Goal: Information Seeking & Learning: Compare options

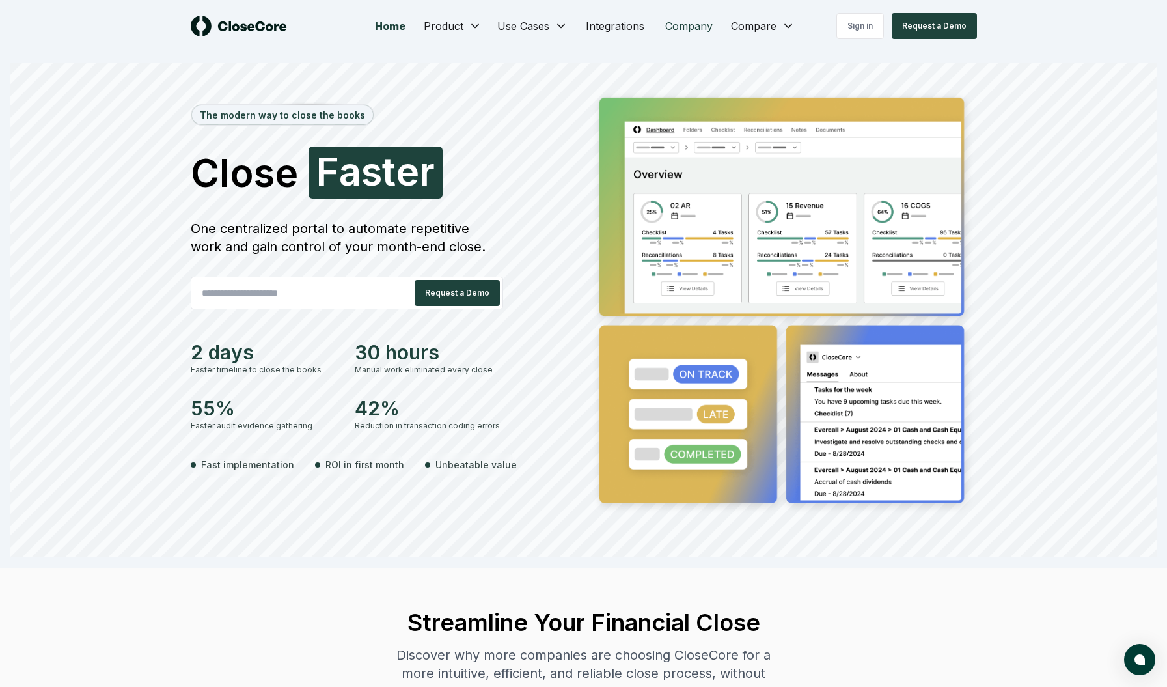
click at [705, 21] on link "Company" at bounding box center [689, 26] width 68 height 26
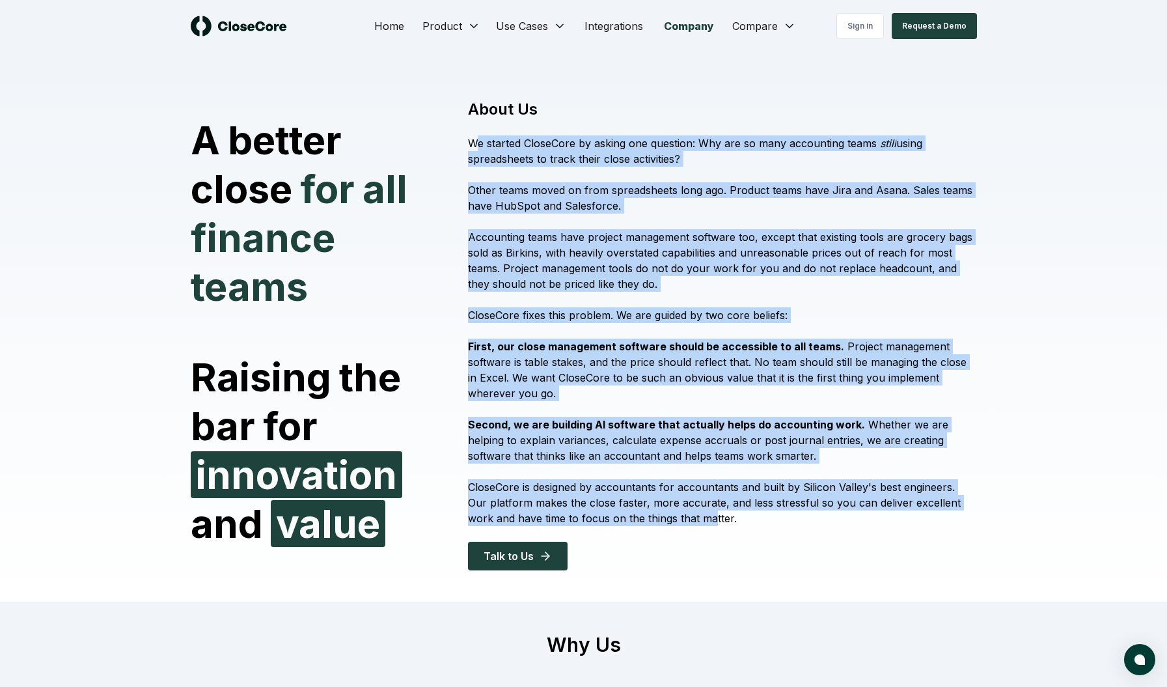
drag, startPoint x: 478, startPoint y: 143, endPoint x: 686, endPoint y: 523, distance: 433.6
click at [685, 524] on div "About Us We started CloseCore by asking one question: Why are so many accountin…" at bounding box center [714, 334] width 524 height 471
click at [686, 523] on p "CloseCore is designed by accountants for accountants and built by Silicon Valle…" at bounding box center [722, 502] width 508 height 47
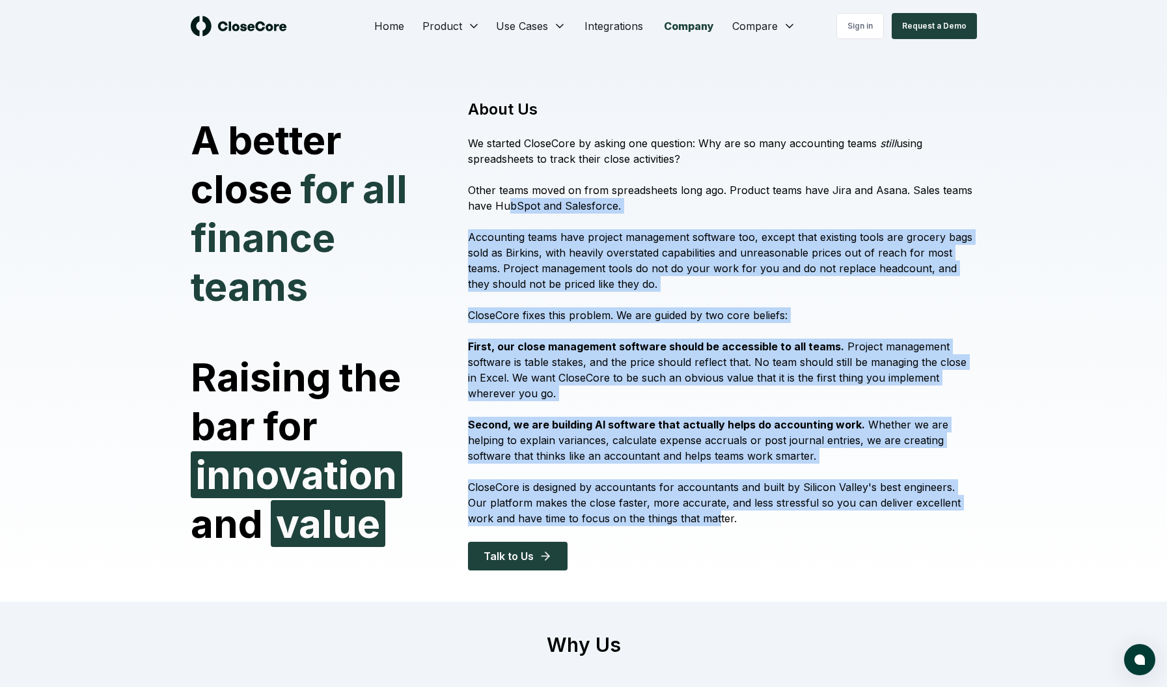
drag, startPoint x: 690, startPoint y: 521, endPoint x: 504, endPoint y: 195, distance: 375.4
click at [504, 195] on div "About Us We started CloseCore by asking one question: Why are so many accountin…" at bounding box center [714, 334] width 524 height 471
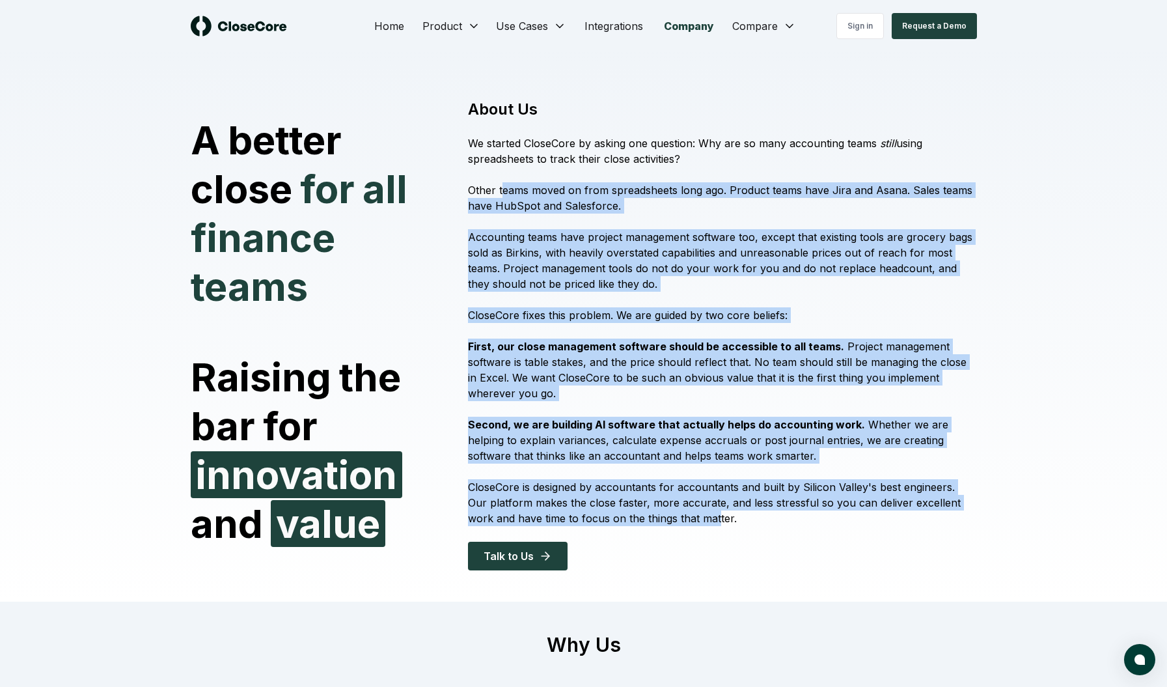
click at [504, 195] on p "Other teams moved on from spreadsheets long ago. Product teams have Jira and As…" at bounding box center [722, 197] width 508 height 31
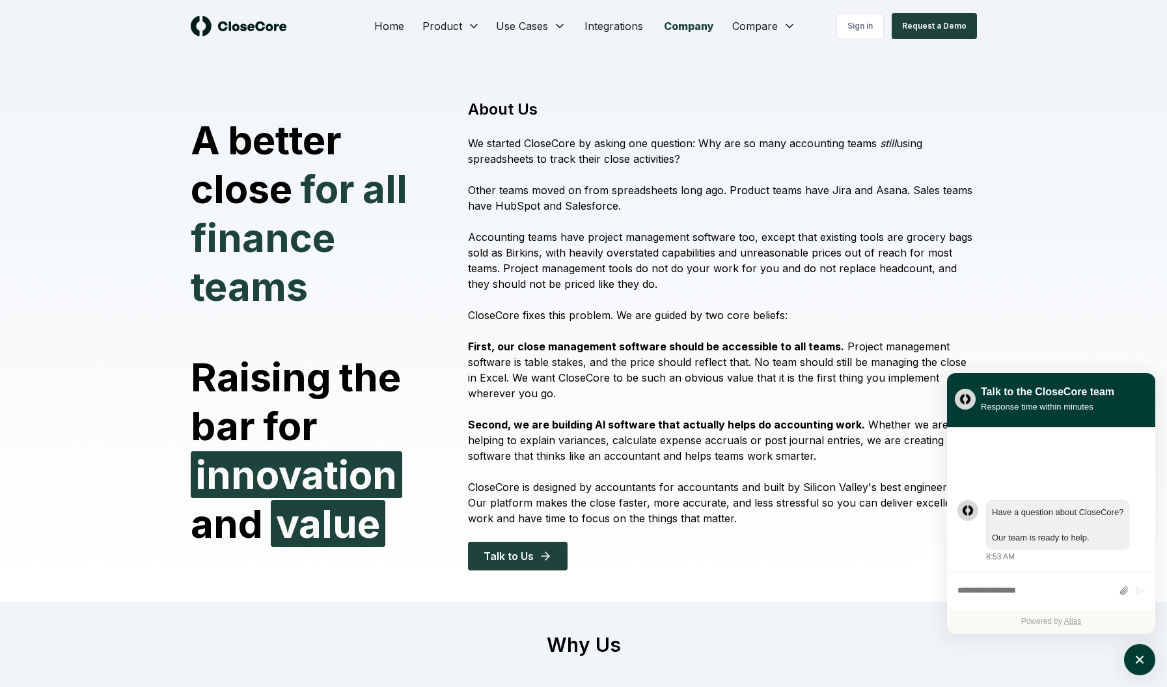
click at [786, 15] on div "Sign in Request a Demo" at bounding box center [878, 26] width 197 height 26
click at [780, 30] on div "Sign in Request a Demo" at bounding box center [878, 26] width 197 height 26
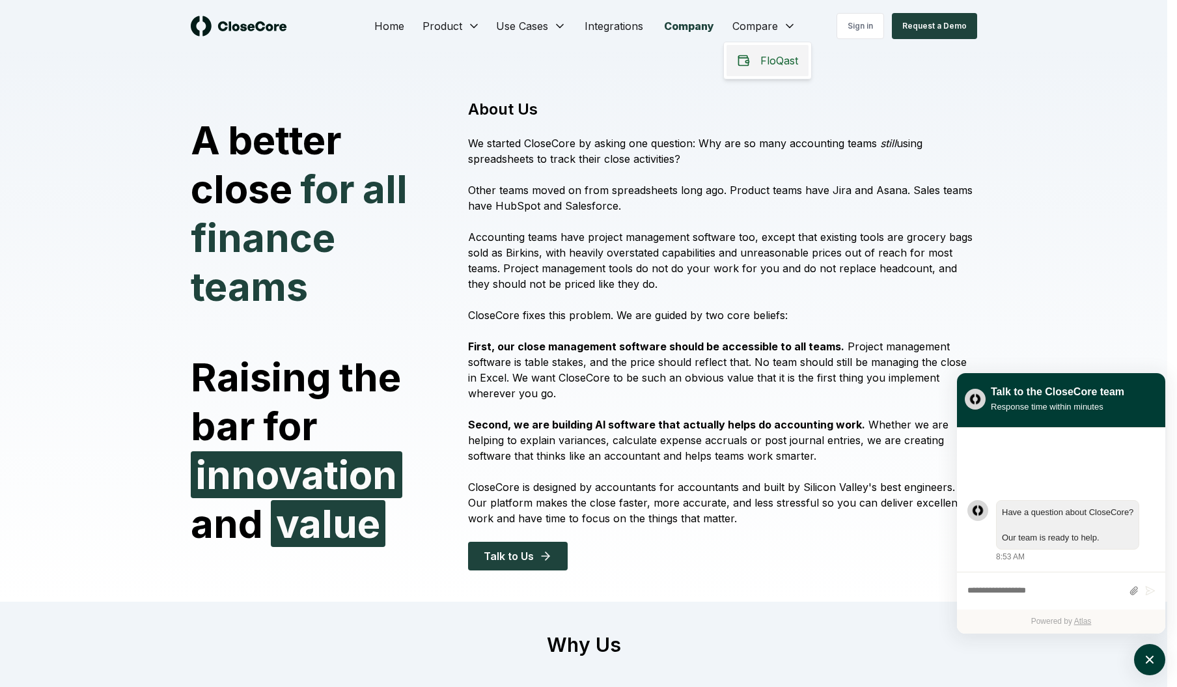
click at [762, 66] on span "FloQast" at bounding box center [779, 61] width 38 height 16
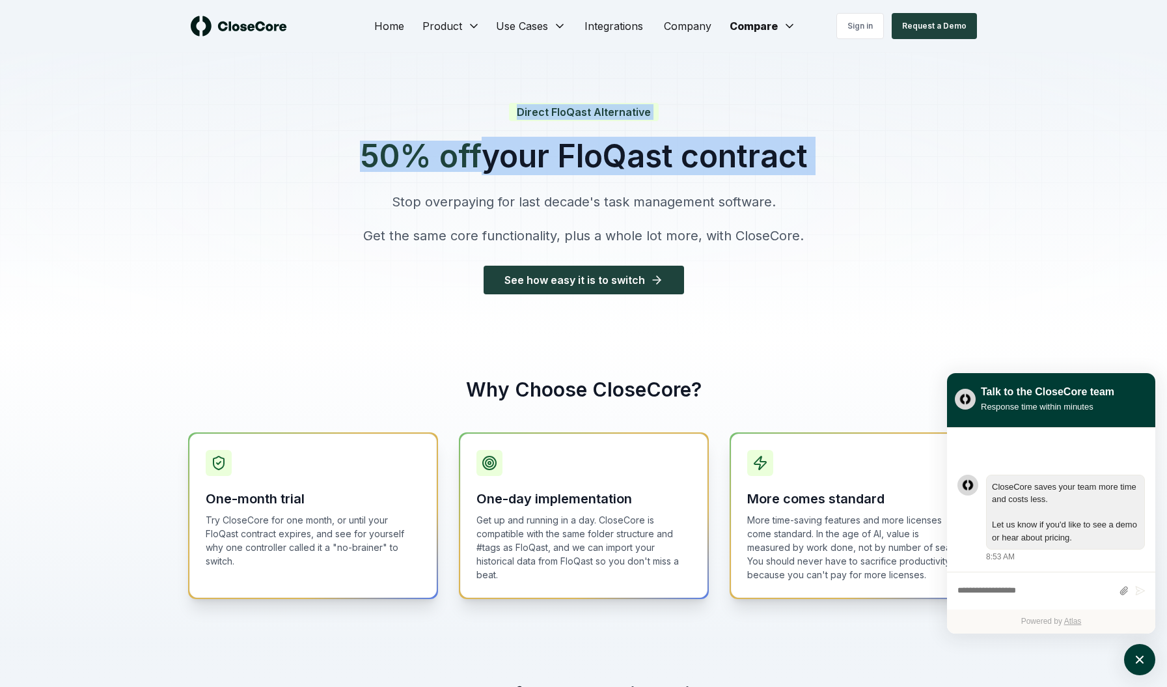
drag, startPoint x: 394, startPoint y: 208, endPoint x: 856, endPoint y: 273, distance: 466.6
click at [856, 273] on div "Direct FloQast Alternative 50% off your FloQast contract Stop overpaying for la…" at bounding box center [583, 194] width 1167 height 284
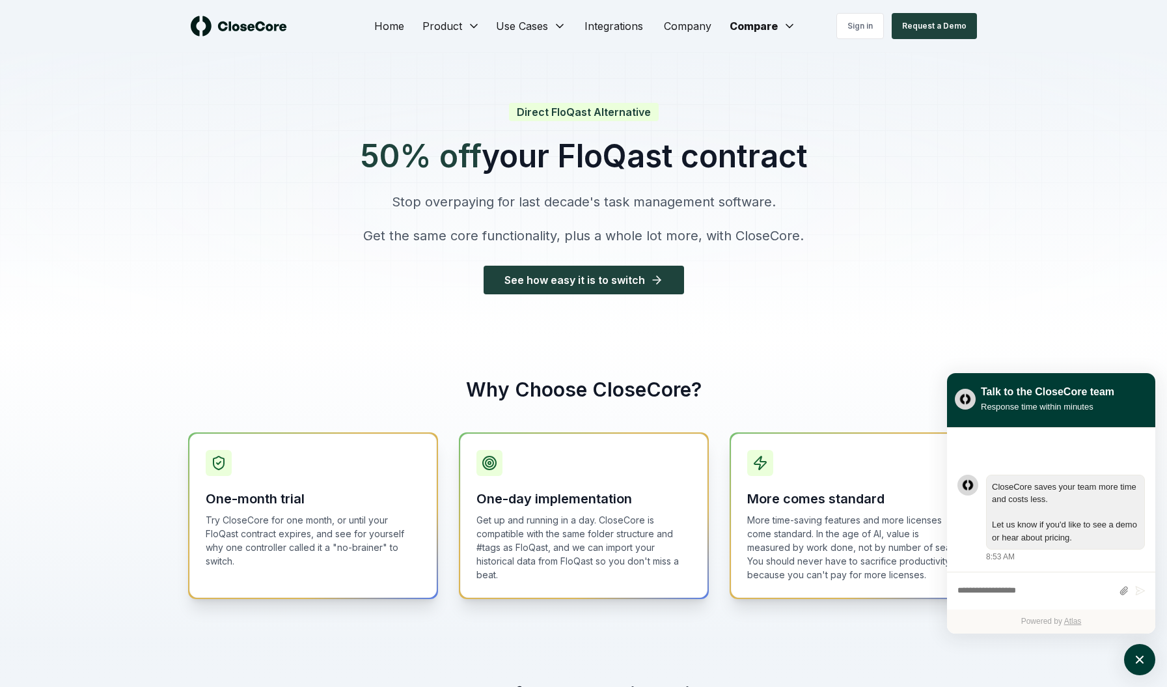
click at [821, 246] on div "Direct FloQast Alternative 50% off your FloQast contract Stop overpaying for la…" at bounding box center [583, 194] width 489 height 284
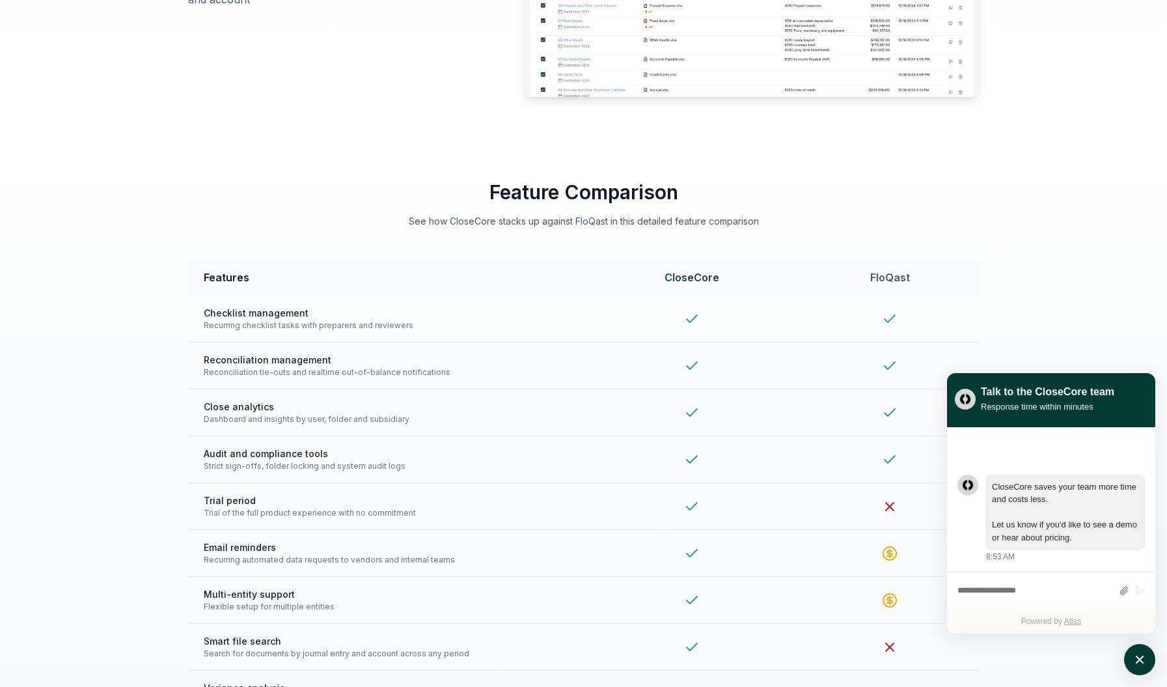
scroll to position [2632, 0]
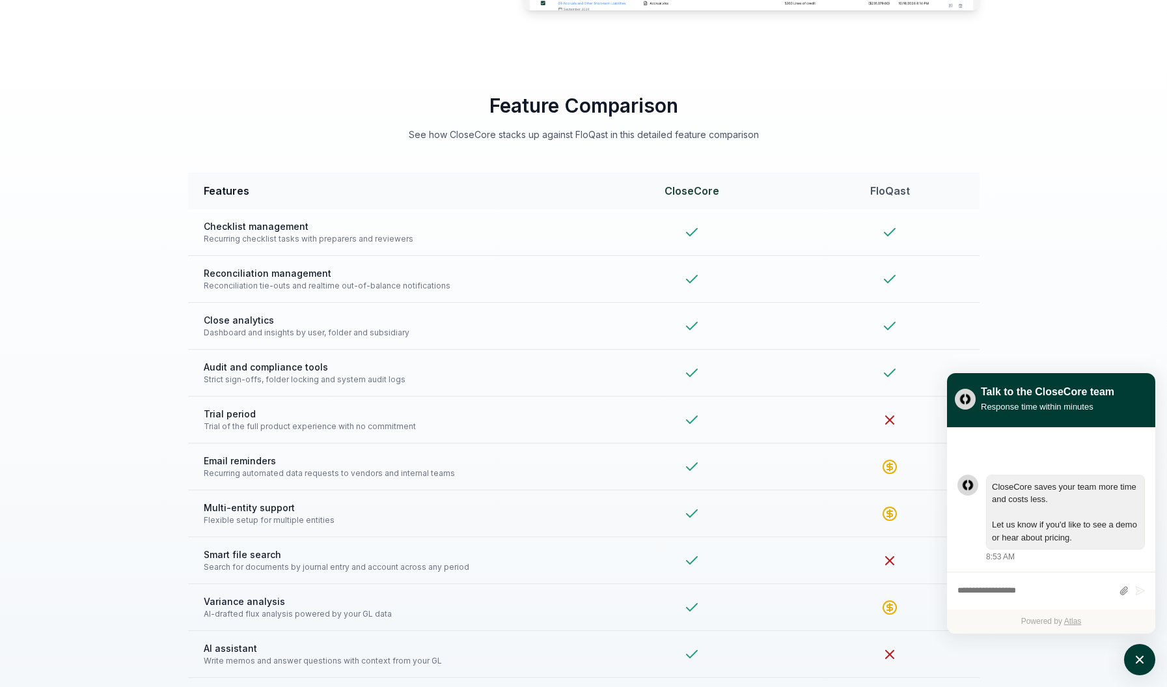
click at [930, 103] on h2 "Feature Comparison" at bounding box center [583, 105] width 791 height 23
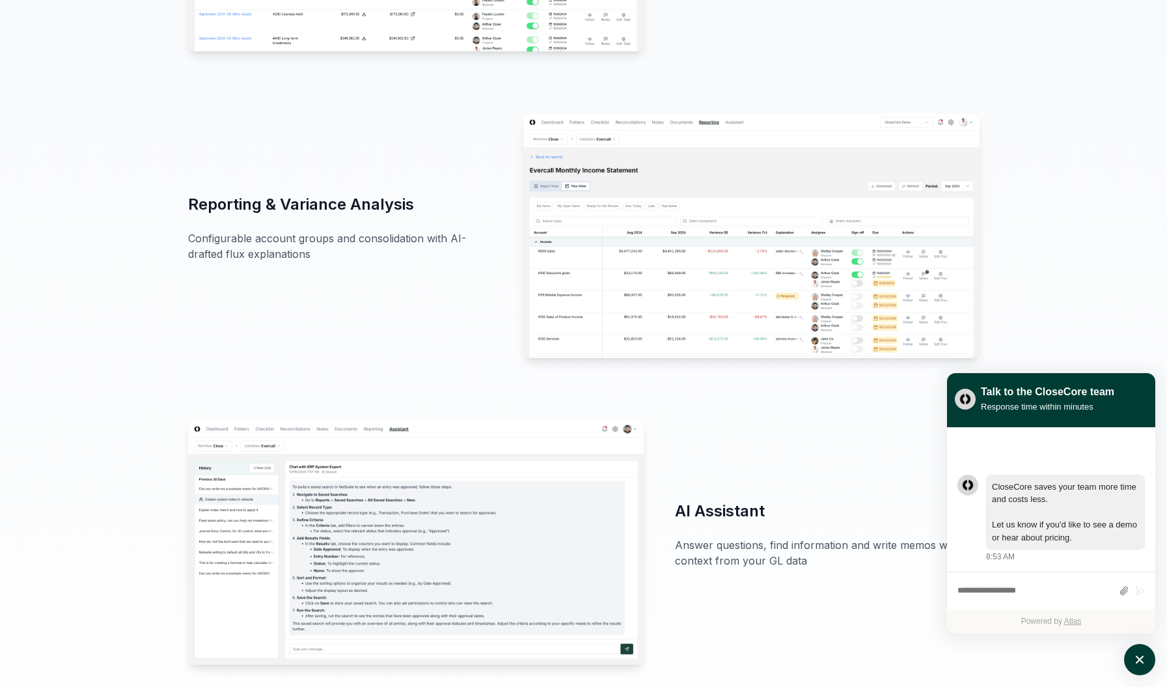
scroll to position [0, 0]
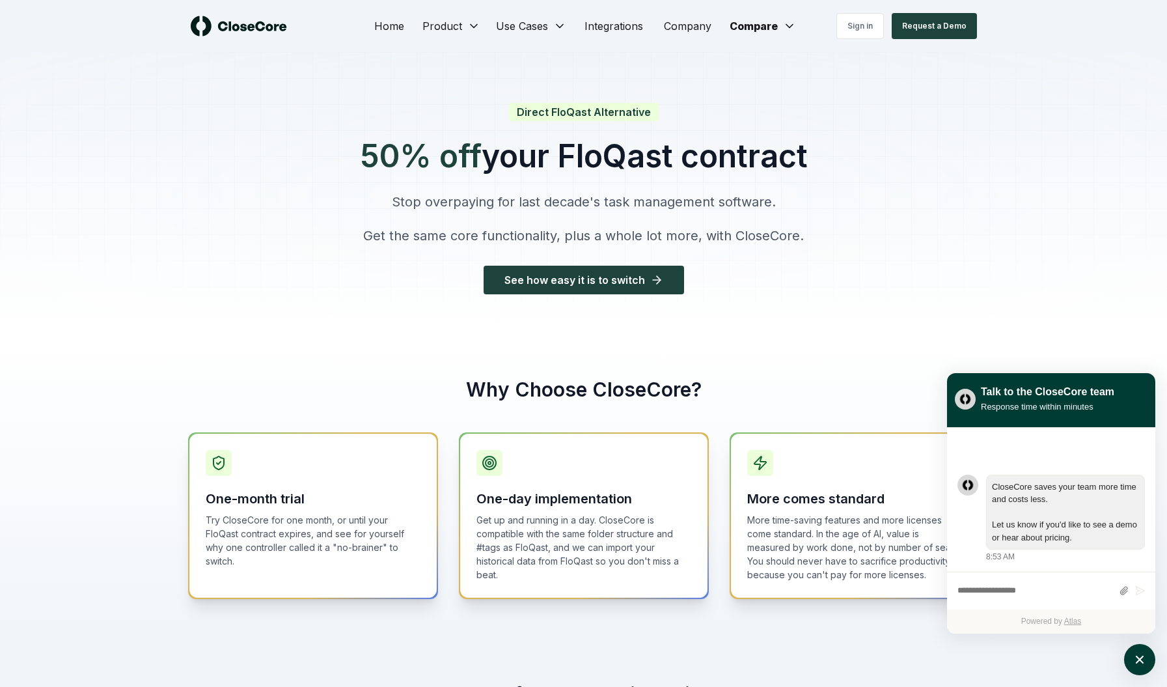
click at [979, 96] on div at bounding box center [583, 194] width 1167 height 284
click at [1068, 189] on div at bounding box center [583, 194] width 1167 height 284
click at [918, 120] on div at bounding box center [583, 194] width 1167 height 284
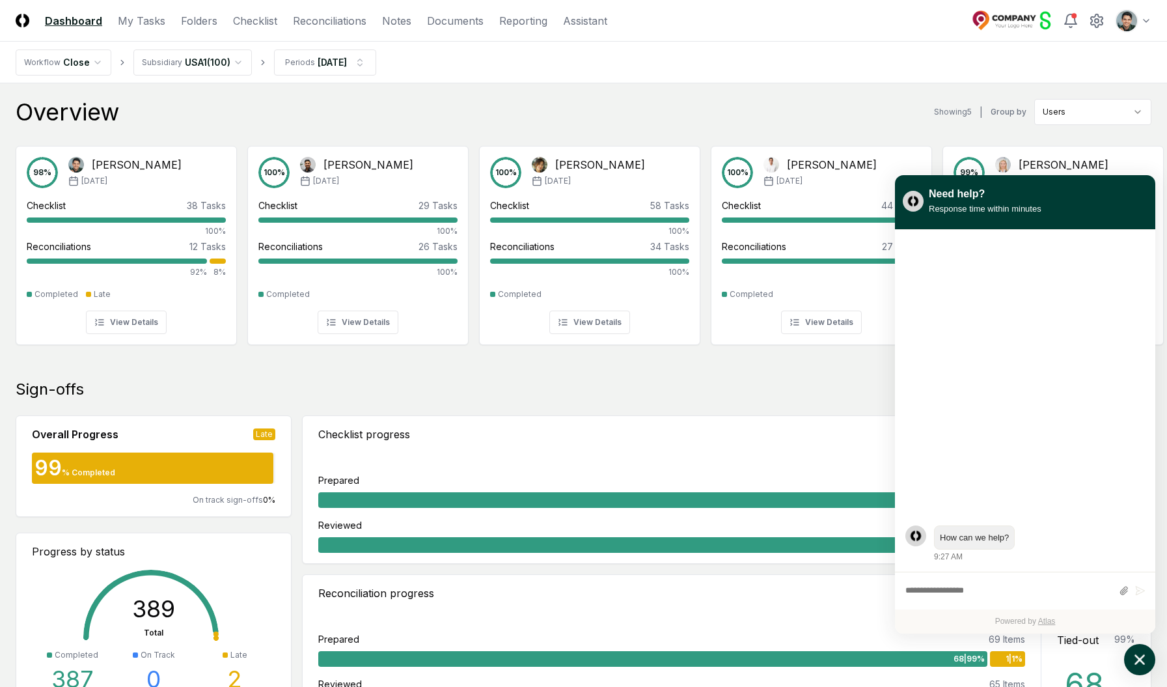
click at [1151, 656] on button "atlas-launcher" at bounding box center [1139, 659] width 31 height 31
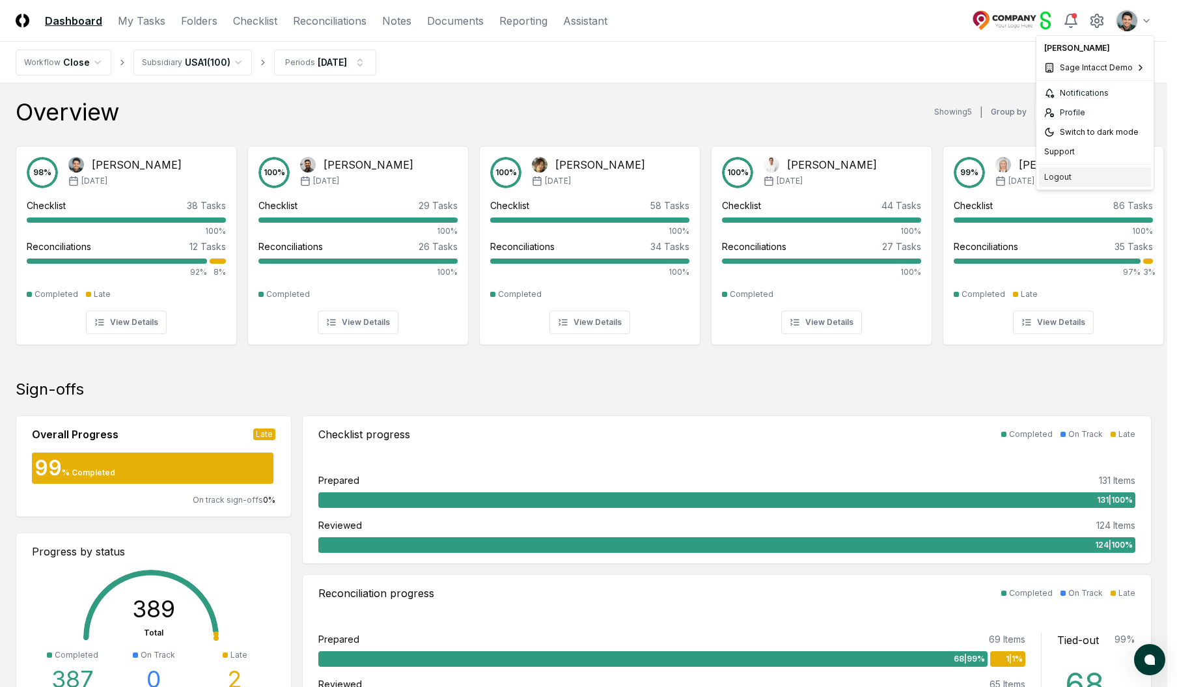
click at [1067, 175] on div "Logout" at bounding box center [1095, 177] width 112 height 20
